Goal: Check status: Check status

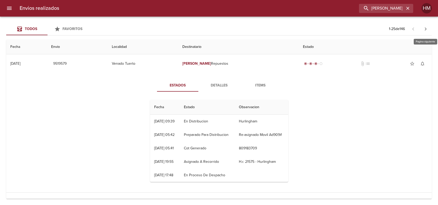
click at [424, 31] on icon "button" at bounding box center [426, 29] width 6 height 6
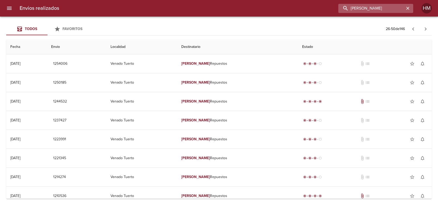
drag, startPoint x: 395, startPoint y: 9, endPoint x: 340, endPoint y: 8, distance: 55.1
click at [340, 8] on input "[PERSON_NAME]" at bounding box center [372, 8] width 66 height 9
type input "cummotors"
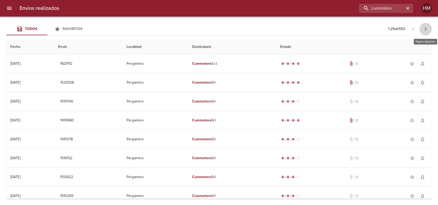
click at [428, 29] on icon "button" at bounding box center [426, 29] width 6 height 6
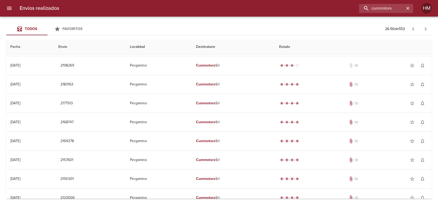
scroll to position [327, 0]
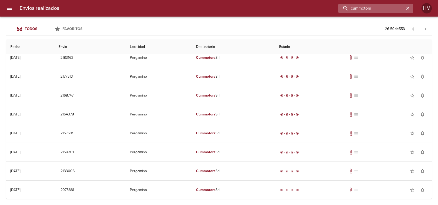
drag, startPoint x: 394, startPoint y: 7, endPoint x: 344, endPoint y: 10, distance: 50.0
click at [344, 10] on input "cummotors" at bounding box center [372, 8] width 66 height 9
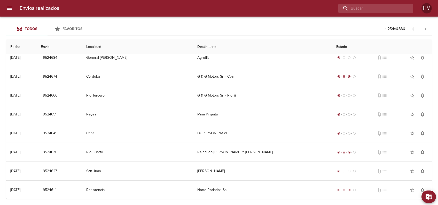
scroll to position [0, 0]
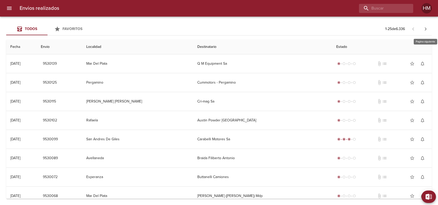
click at [429, 27] on icon "button" at bounding box center [426, 29] width 6 height 6
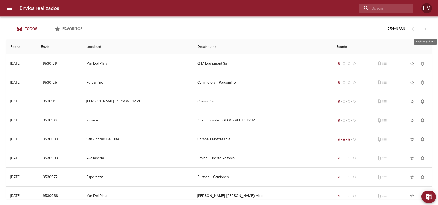
click at [429, 27] on icon "button" at bounding box center [426, 29] width 6 height 6
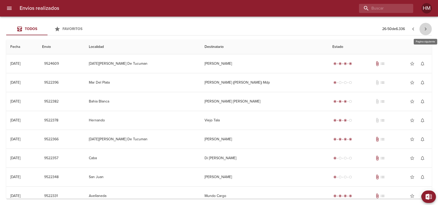
click at [429, 27] on icon "button" at bounding box center [426, 29] width 6 height 6
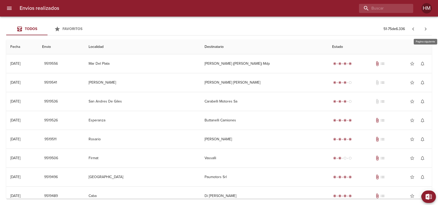
click at [429, 27] on icon "button" at bounding box center [426, 29] width 6 height 6
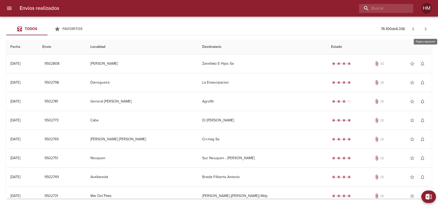
click at [429, 27] on icon "button" at bounding box center [426, 29] width 6 height 6
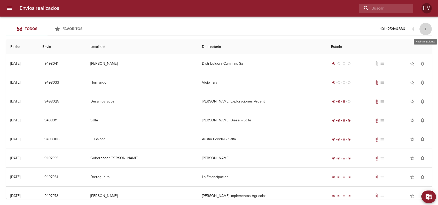
click at [429, 27] on icon "button" at bounding box center [426, 29] width 6 height 6
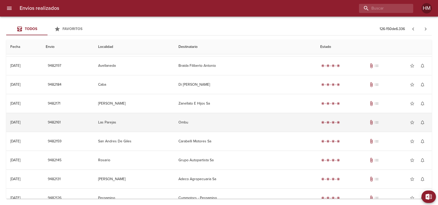
scroll to position [327, 0]
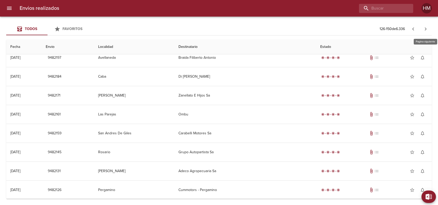
click at [425, 30] on icon "button" at bounding box center [426, 29] width 6 height 6
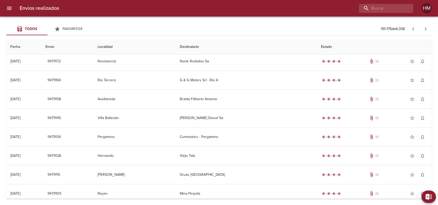
scroll to position [207, 0]
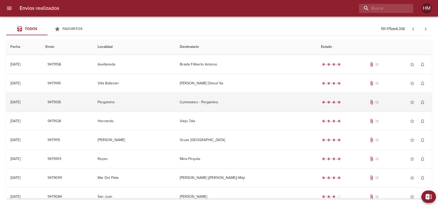
click at [235, 100] on td "Cummotors - Pergamino" at bounding box center [246, 102] width 141 height 19
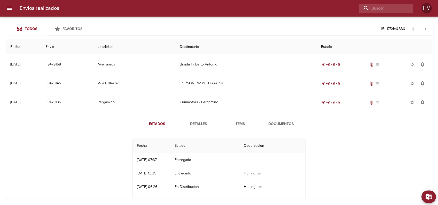
click at [278, 123] on span "Documentos" at bounding box center [281, 124] width 35 height 6
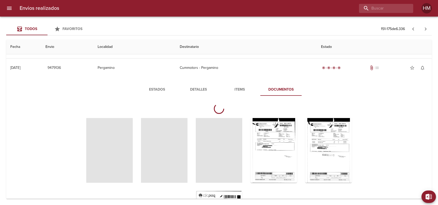
scroll to position [0, 0]
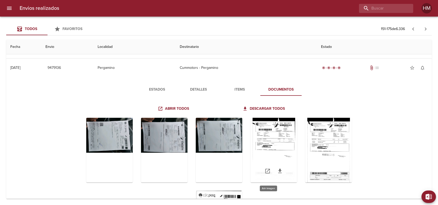
click at [291, 143] on div "Tabla de envíos del cliente" at bounding box center [274, 150] width 47 height 65
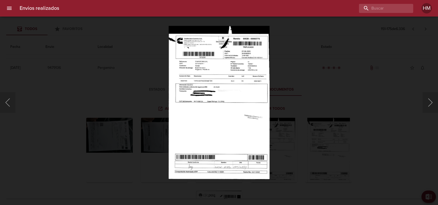
click at [213, 102] on img "Lightbox" at bounding box center [219, 102] width 101 height 153
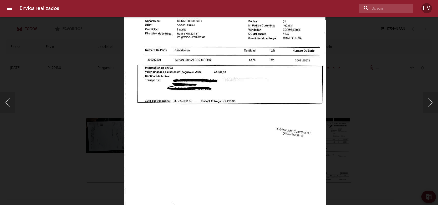
click at [328, 112] on div "Lightbox" at bounding box center [219, 102] width 438 height 205
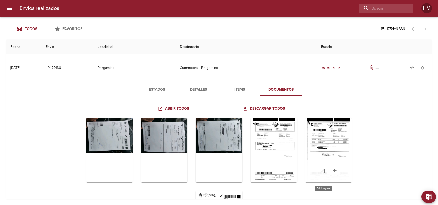
click at [324, 131] on div "Tabla de envíos del cliente" at bounding box center [329, 150] width 47 height 65
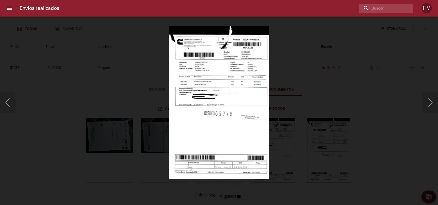
click at [240, 102] on img "Lightbox" at bounding box center [219, 102] width 101 height 153
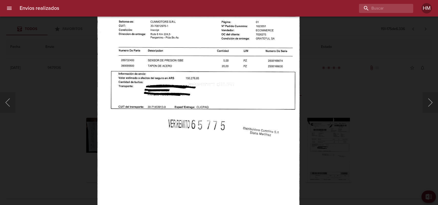
click at [320, 108] on div "Lightbox" at bounding box center [219, 102] width 438 height 205
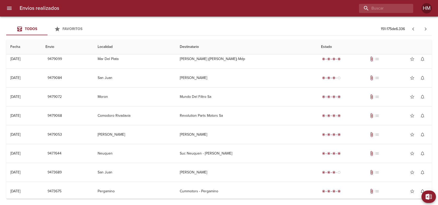
scroll to position [459, 0]
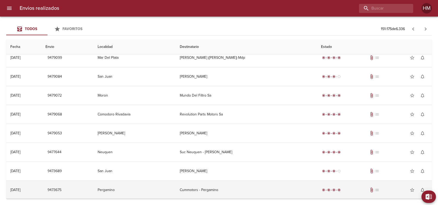
click at [232, 187] on td "Cummotors - Pergamino" at bounding box center [246, 189] width 141 height 19
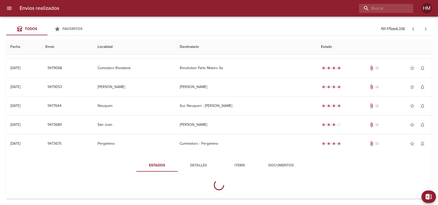
scroll to position [507, 0]
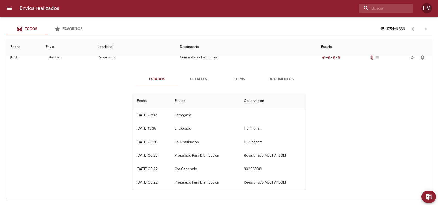
click at [281, 80] on span "Documentos" at bounding box center [281, 79] width 35 height 6
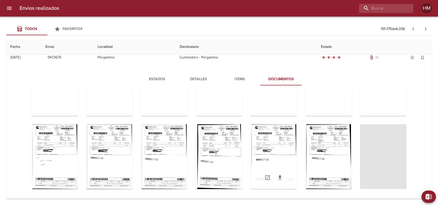
scroll to position [59, 0]
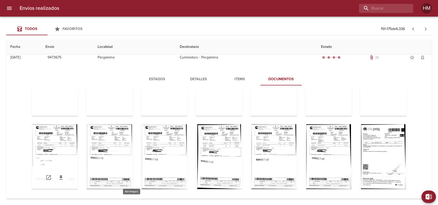
click at [78, 159] on div "Tabla de envíos del cliente" at bounding box center [55, 156] width 47 height 65
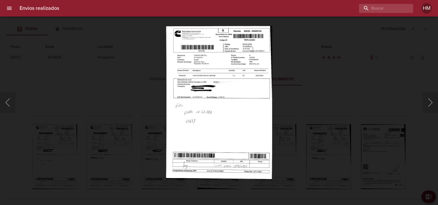
click at [205, 90] on img "Lightbox" at bounding box center [219, 102] width 106 height 153
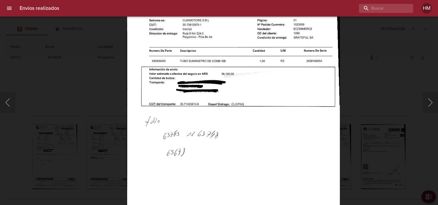
click at [326, 119] on img "Lightbox" at bounding box center [233, 114] width 213 height 307
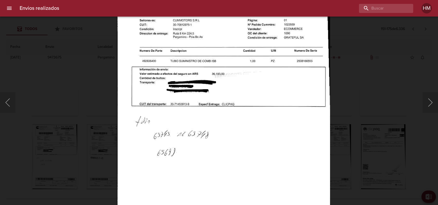
click at [325, 136] on img "Lightbox" at bounding box center [223, 114] width 213 height 307
click at [354, 139] on div "Lightbox" at bounding box center [219, 102] width 438 height 205
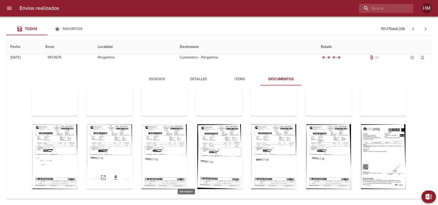
click at [133, 145] on div "Tabla de envíos del cliente" at bounding box center [109, 156] width 47 height 65
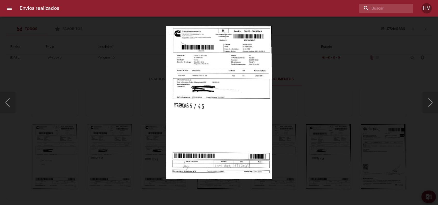
click at [207, 91] on img "Lightbox" at bounding box center [219, 102] width 107 height 153
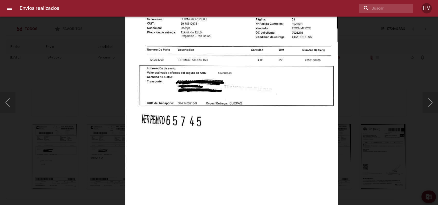
click at [379, 111] on div "Lightbox" at bounding box center [219, 102] width 438 height 205
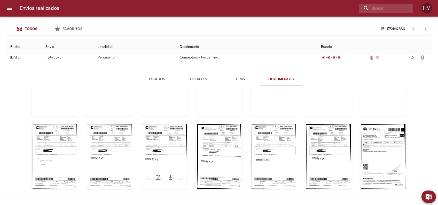
click at [188, 140] on div "Tabla de envíos del cliente" at bounding box center [164, 156] width 47 height 65
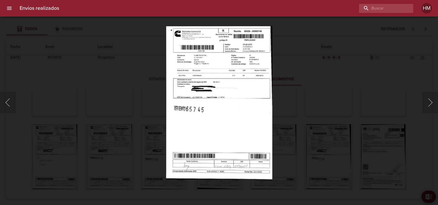
click at [240, 95] on img "Lightbox" at bounding box center [219, 102] width 106 height 153
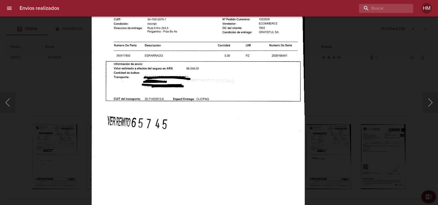
click at [358, 118] on div "Lightbox" at bounding box center [219, 102] width 438 height 205
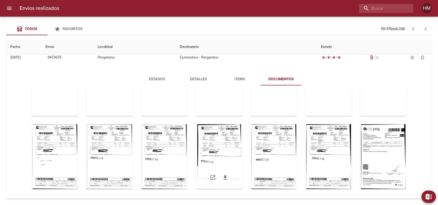
click at [242, 146] on div "Tabla de envíos del cliente" at bounding box center [219, 156] width 47 height 65
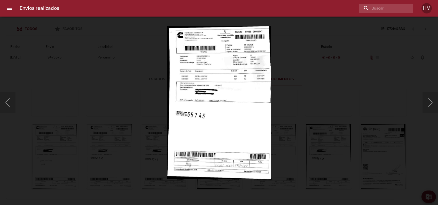
click at [221, 100] on img "Lightbox" at bounding box center [219, 102] width 104 height 153
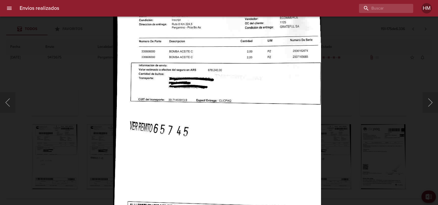
click at [363, 107] on div "Lightbox" at bounding box center [219, 102] width 438 height 205
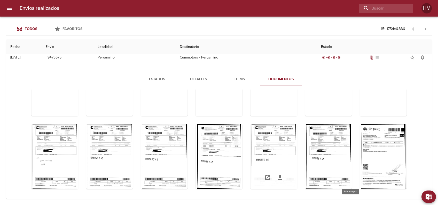
click at [297, 145] on div "Tabla de envíos del cliente" at bounding box center [274, 156] width 47 height 65
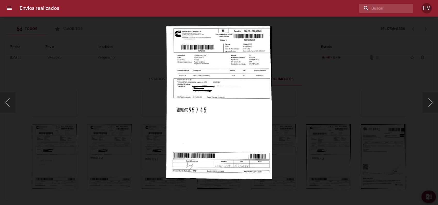
click at [226, 105] on img "Lightbox" at bounding box center [219, 102] width 106 height 153
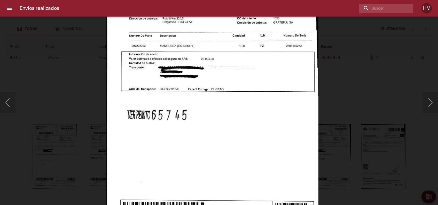
click at [373, 105] on div "Lightbox" at bounding box center [219, 102] width 438 height 205
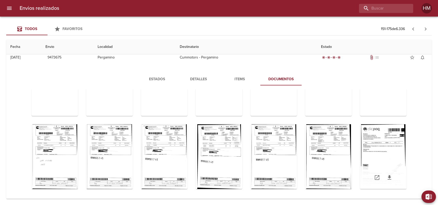
scroll to position [128, 0]
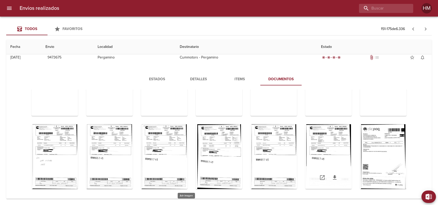
click at [306, 141] on div "Tabla de envíos del cliente" at bounding box center [329, 156] width 47 height 65
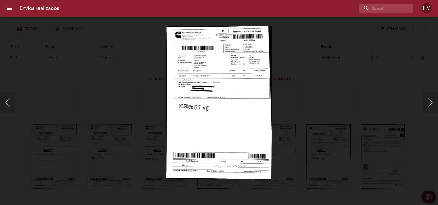
click at [188, 111] on img "Lightbox" at bounding box center [218, 102] width 105 height 153
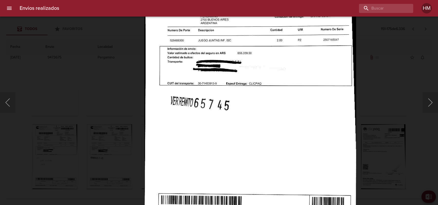
click at [413, 120] on div "Lightbox" at bounding box center [219, 102] width 438 height 205
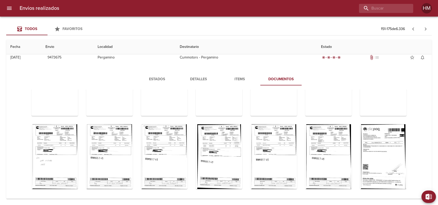
scroll to position [129, 0]
click at [427, 27] on icon "button" at bounding box center [426, 29] width 6 height 6
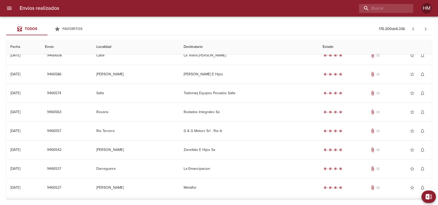
scroll to position [327, 0]
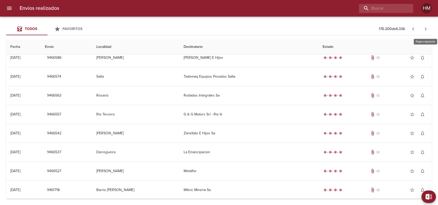
click at [427, 26] on icon "button" at bounding box center [426, 29] width 6 height 6
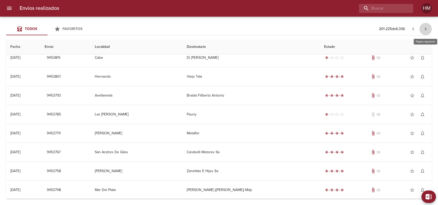
click at [429, 27] on icon "button" at bounding box center [426, 29] width 6 height 6
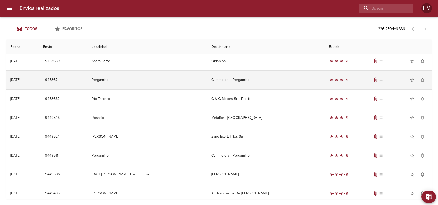
scroll to position [103, 0]
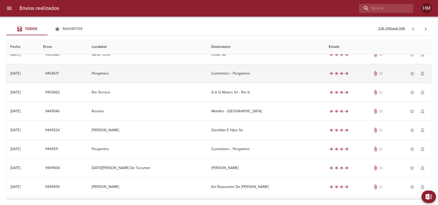
click at [238, 70] on td "Cummotors - Pergamino" at bounding box center [265, 73] width 117 height 19
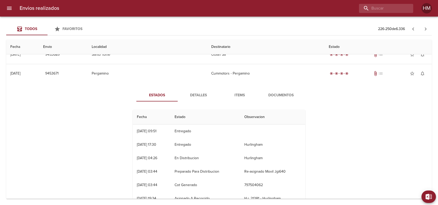
click at [282, 95] on span "Documentos" at bounding box center [281, 95] width 35 height 6
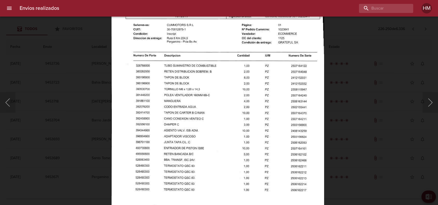
scroll to position [69, 0]
click at [317, 133] on img "Lightbox" at bounding box center [218, 119] width 214 height 307
click at [350, 97] on div "Lightbox" at bounding box center [219, 102] width 438 height 205
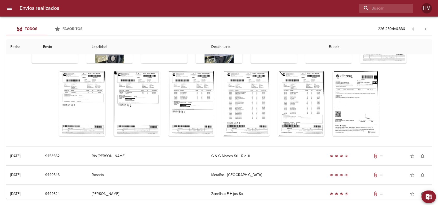
click at [325, 88] on div "Tabla de envíos del cliente" at bounding box center [301, 103] width 47 height 65
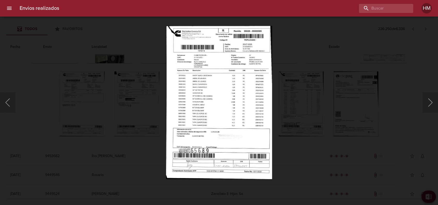
click at [197, 99] on img "Lightbox" at bounding box center [219, 102] width 106 height 153
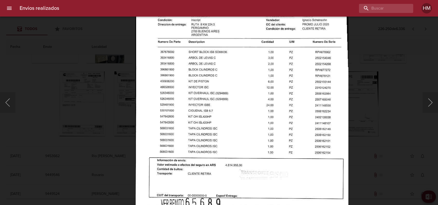
click at [359, 114] on div "Lightbox" at bounding box center [219, 102] width 438 height 205
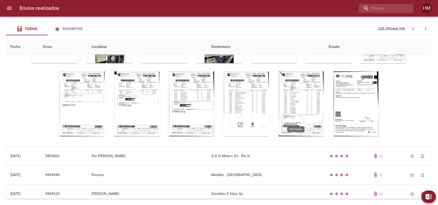
click at [270, 86] on div "Tabla de envíos del cliente" at bounding box center [246, 103] width 47 height 65
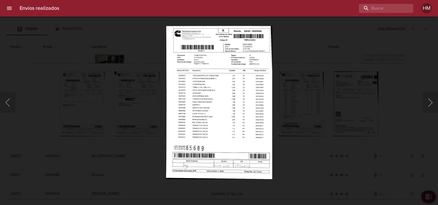
click at [197, 91] on img "Lightbox" at bounding box center [219, 102] width 106 height 153
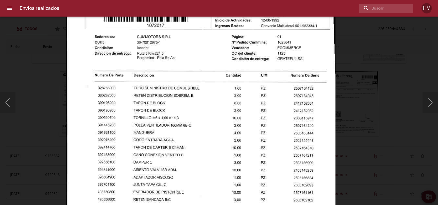
click at [298, 179] on img "Lightbox" at bounding box center [200, 156] width 269 height 388
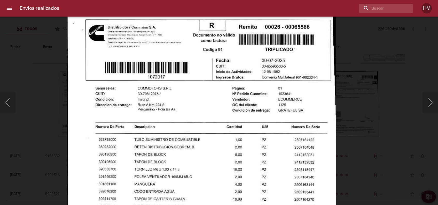
click at [291, 138] on img "Lightbox" at bounding box center [201, 208] width 269 height 388
click at [380, 83] on div "Lightbox" at bounding box center [219, 102] width 438 height 205
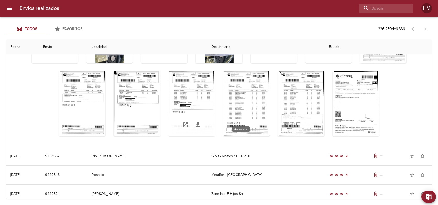
click at [215, 85] on div "Tabla de envíos del cliente" at bounding box center [192, 103] width 47 height 65
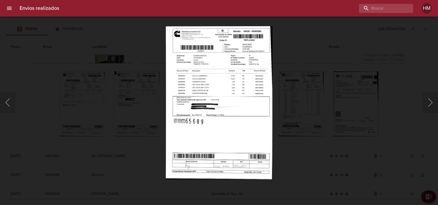
click at [243, 71] on img "Lightbox" at bounding box center [219, 102] width 107 height 153
click at [243, 70] on img "Lightbox" at bounding box center [219, 102] width 107 height 153
click at [256, 51] on img "Lightbox" at bounding box center [219, 102] width 107 height 153
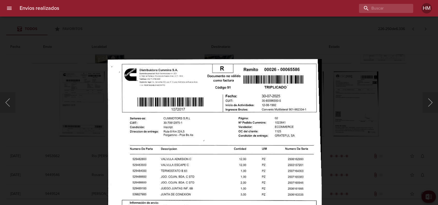
click at [369, 107] on div "Lightbox" at bounding box center [219, 102] width 438 height 205
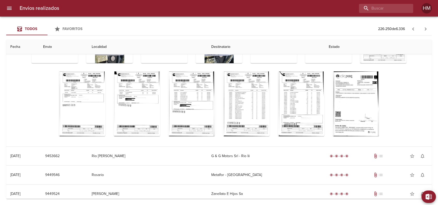
click at [325, 83] on div "Tabla de envíos del cliente" at bounding box center [301, 103] width 47 height 65
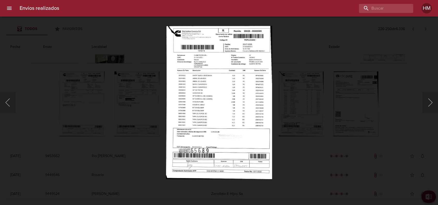
click at [259, 73] on img "Lightbox" at bounding box center [219, 102] width 106 height 153
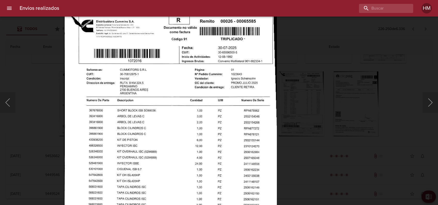
click at [274, 97] on img "Lightbox" at bounding box center [170, 164] width 213 height 307
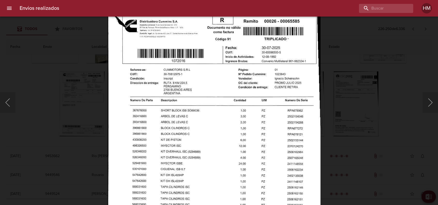
click at [358, 94] on div "Lightbox" at bounding box center [219, 102] width 438 height 205
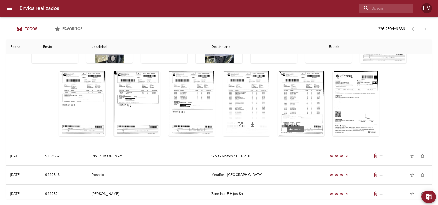
click at [270, 88] on div "Tabla de envíos del cliente" at bounding box center [246, 103] width 47 height 65
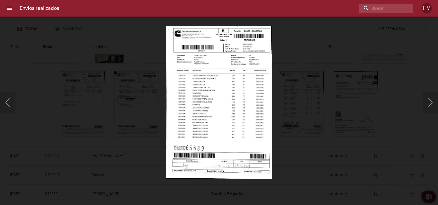
click at [230, 103] on img "Lightbox" at bounding box center [219, 102] width 106 height 153
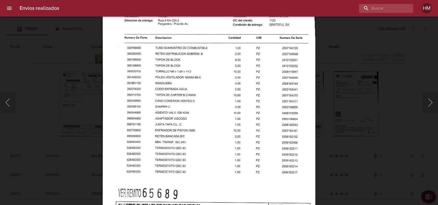
click at [358, 95] on div "Lightbox" at bounding box center [219, 102] width 438 height 205
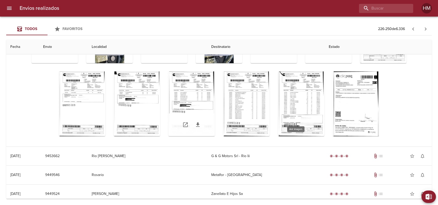
click at [215, 95] on div "Tabla de envíos del cliente" at bounding box center [192, 103] width 47 height 65
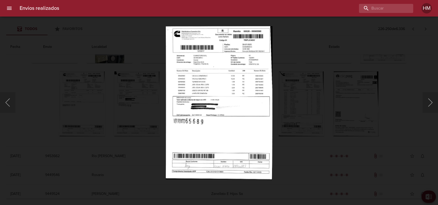
click at [245, 102] on img "Lightbox" at bounding box center [219, 102] width 107 height 153
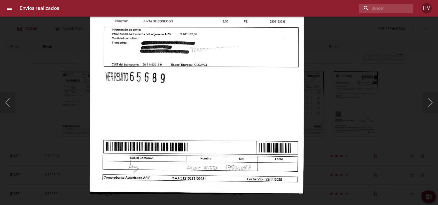
click at [256, 57] on img "Lightbox" at bounding box center [197, 39] width 215 height 307
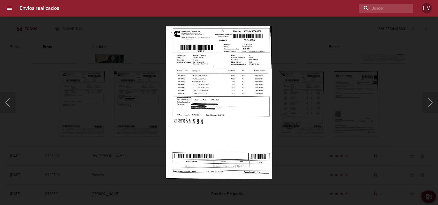
click at [303, 92] on div "Lightbox" at bounding box center [219, 102] width 438 height 205
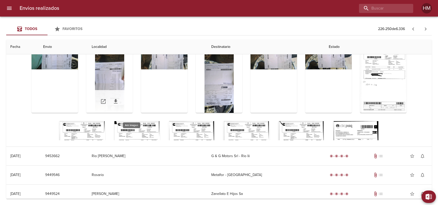
scroll to position [0, 0]
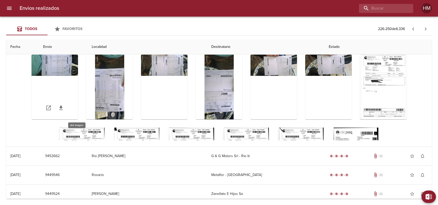
click at [78, 65] on div "Tabla de envíos del cliente" at bounding box center [55, 87] width 47 height 65
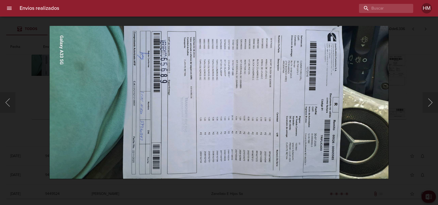
click at [376, 108] on img "Lightbox" at bounding box center [219, 102] width 340 height 153
click at [419, 86] on div "Lightbox" at bounding box center [219, 102] width 438 height 205
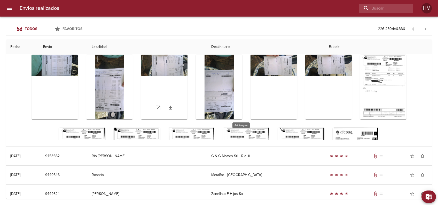
click at [188, 87] on div "Tabla de envíos del cliente" at bounding box center [164, 87] width 47 height 65
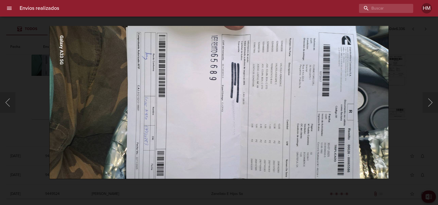
click at [283, 89] on img "Lightbox" at bounding box center [219, 102] width 340 height 153
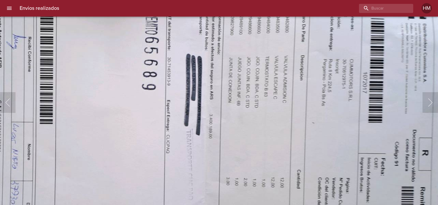
click at [265, 126] on img "Lightbox" at bounding box center [161, 134] width 682 height 307
click at [309, 115] on img "Lightbox" at bounding box center [161, 134] width 682 height 307
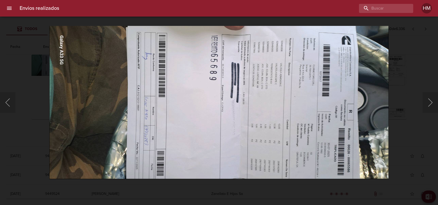
click at [412, 110] on div "Lightbox" at bounding box center [219, 102] width 438 height 205
